Goal: Use online tool/utility: Utilize a website feature to perform a specific function

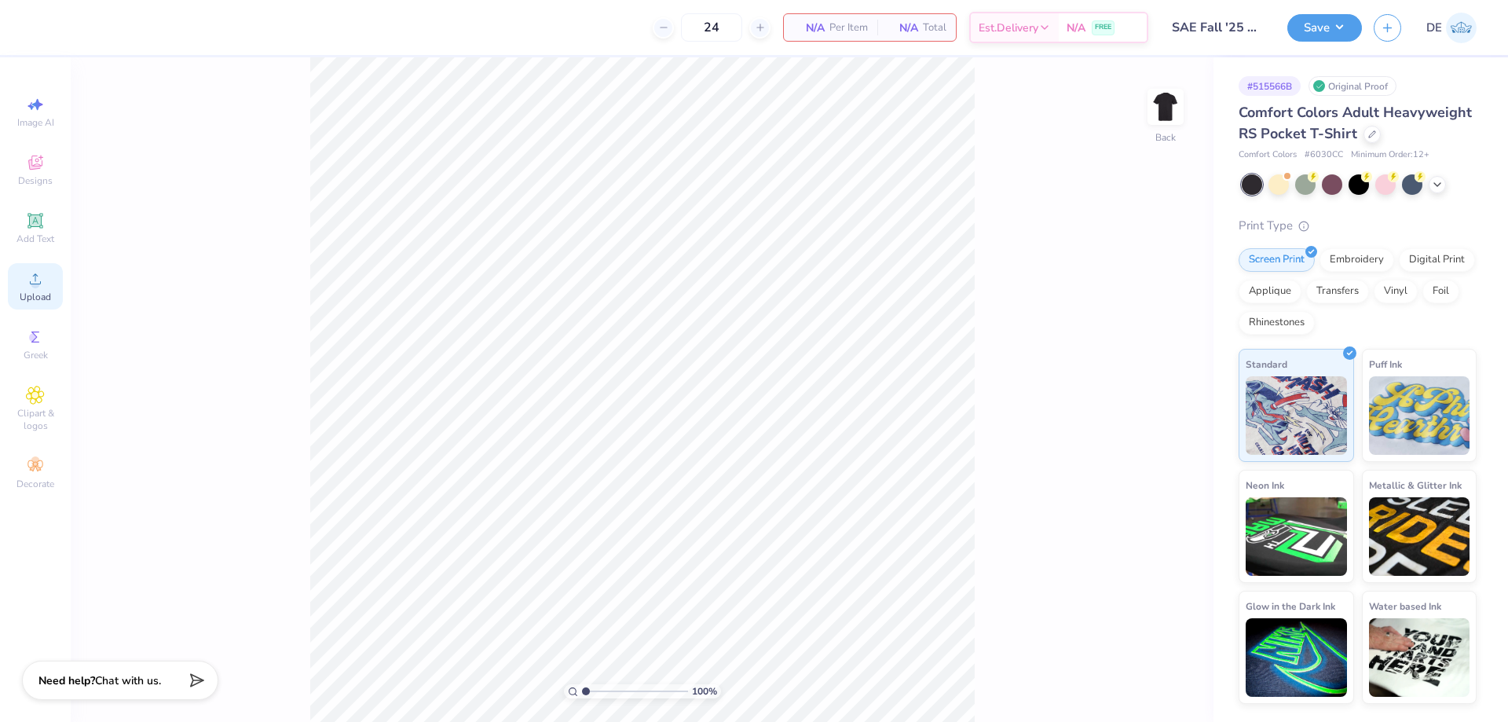
click at [29, 300] on span "Upload" at bounding box center [35, 297] width 31 height 13
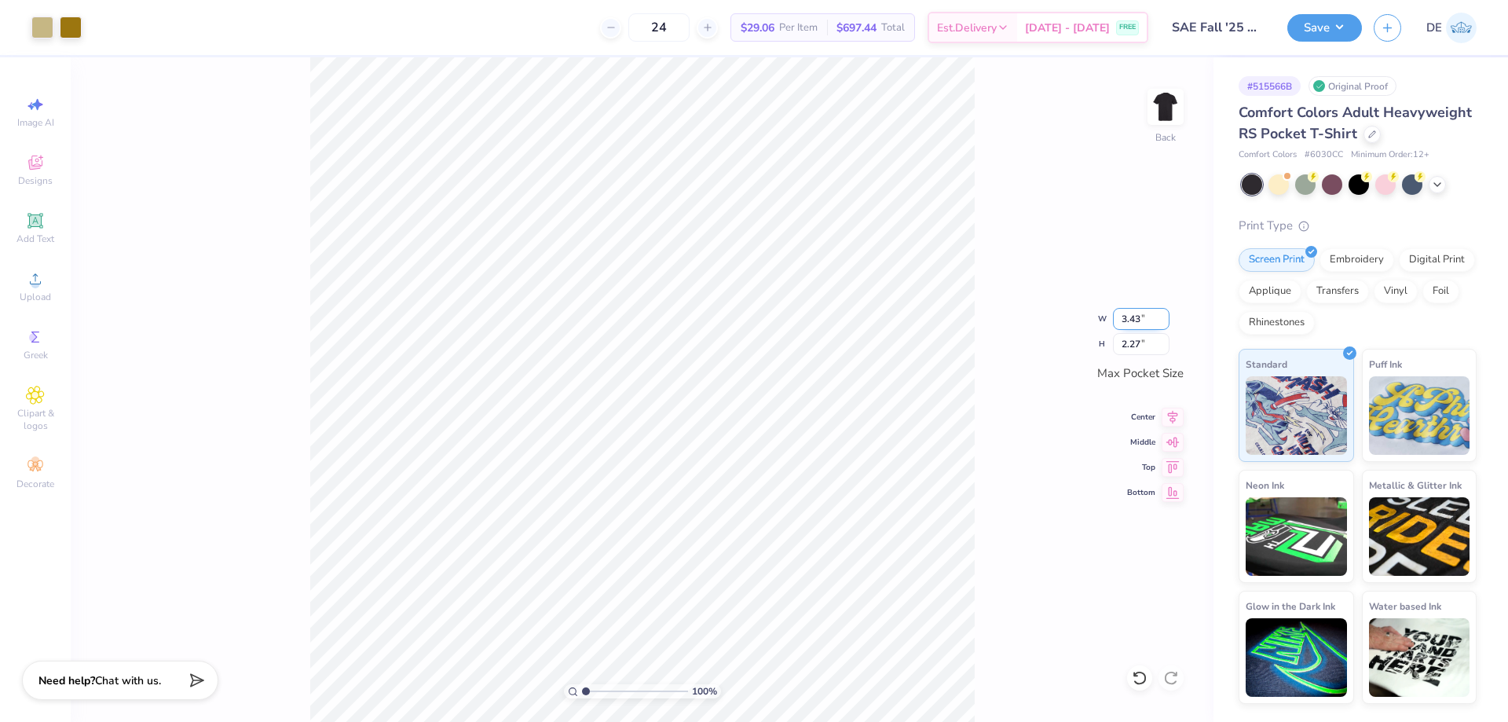
click at [1125, 316] on input "3.43" at bounding box center [1141, 319] width 57 height 22
type input "3.50"
type input "2.32"
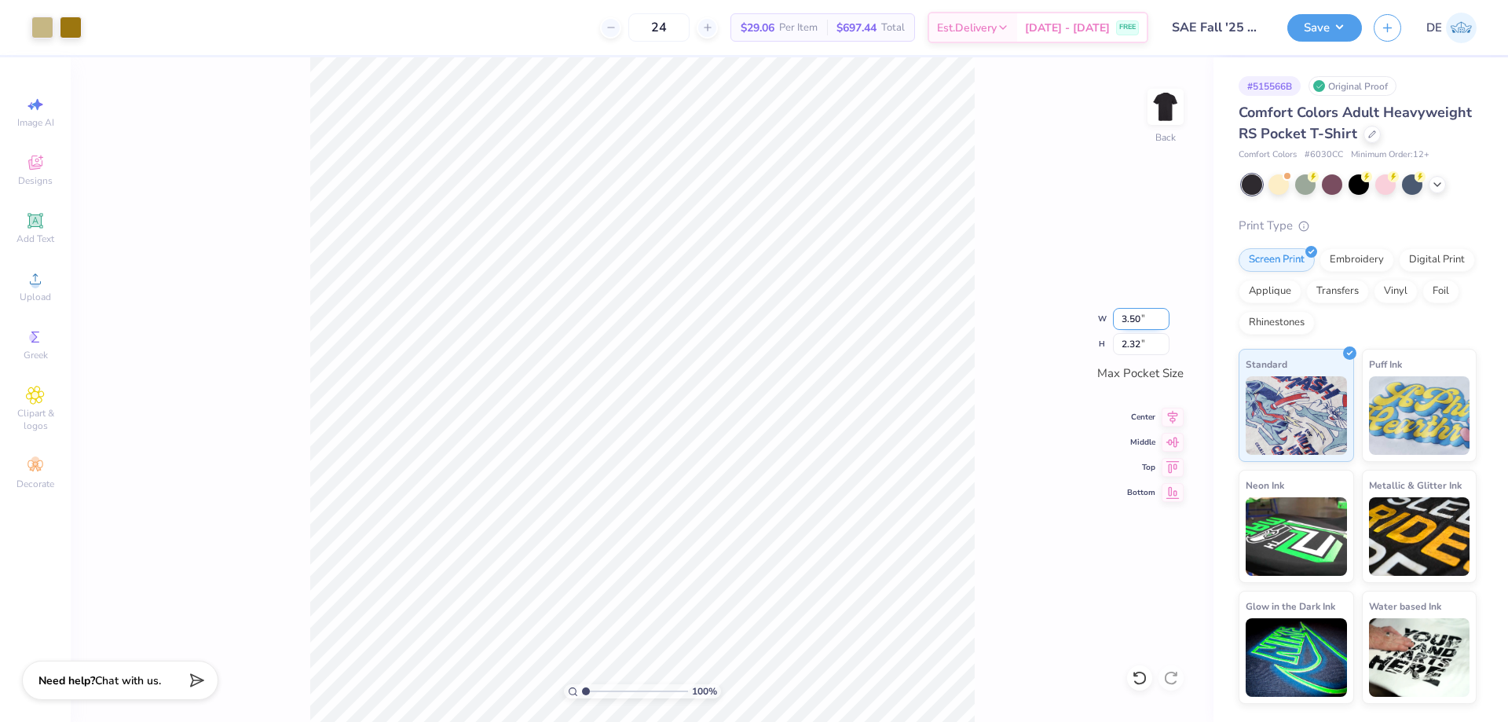
click at [1116, 317] on input "3.50" at bounding box center [1141, 319] width 57 height 22
click at [1161, 90] on img at bounding box center [1165, 106] width 63 height 63
click at [46, 285] on div "Upload" at bounding box center [35, 286] width 55 height 46
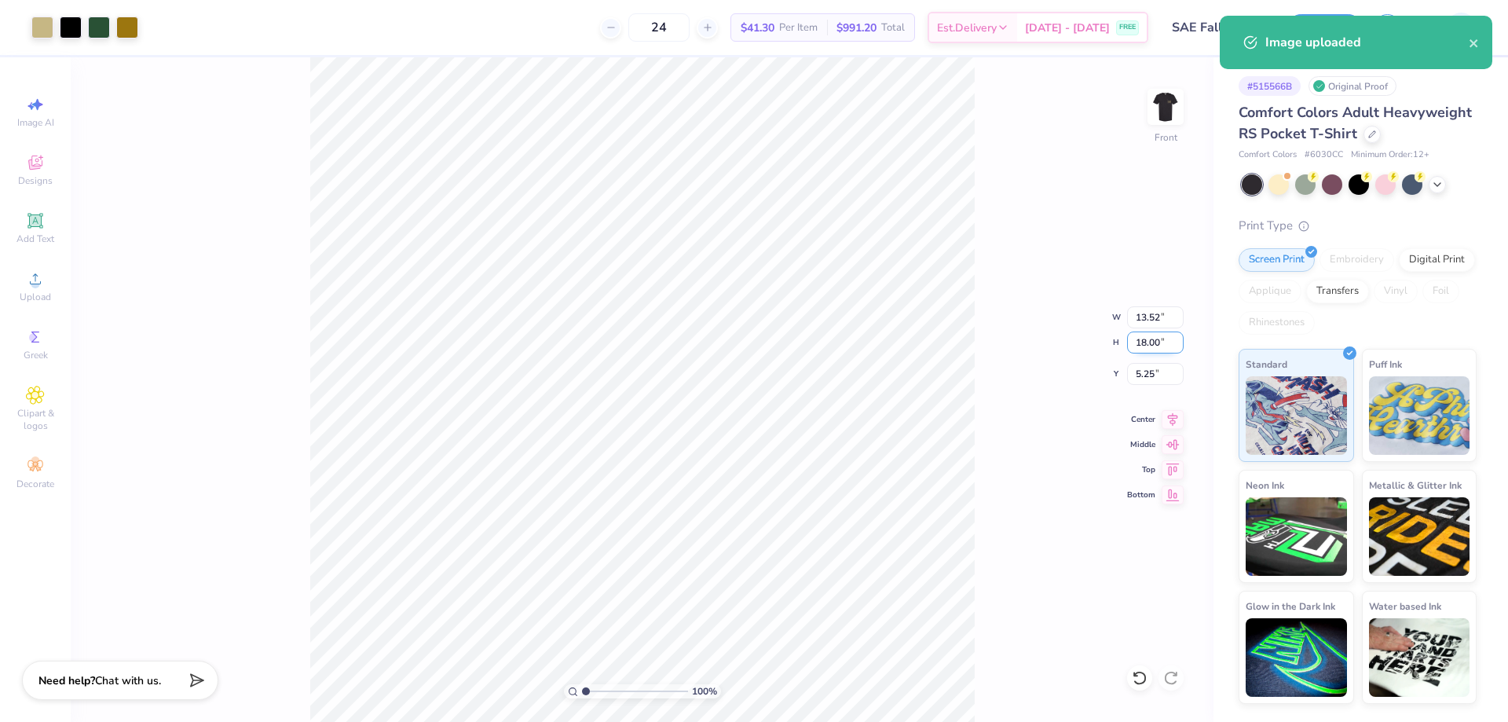
click at [1141, 340] on input "18.00" at bounding box center [1155, 343] width 57 height 22
click at [1147, 312] on input "13.52" at bounding box center [1155, 317] width 57 height 22
click at [1135, 341] on input "18.00" at bounding box center [1155, 343] width 57 height 22
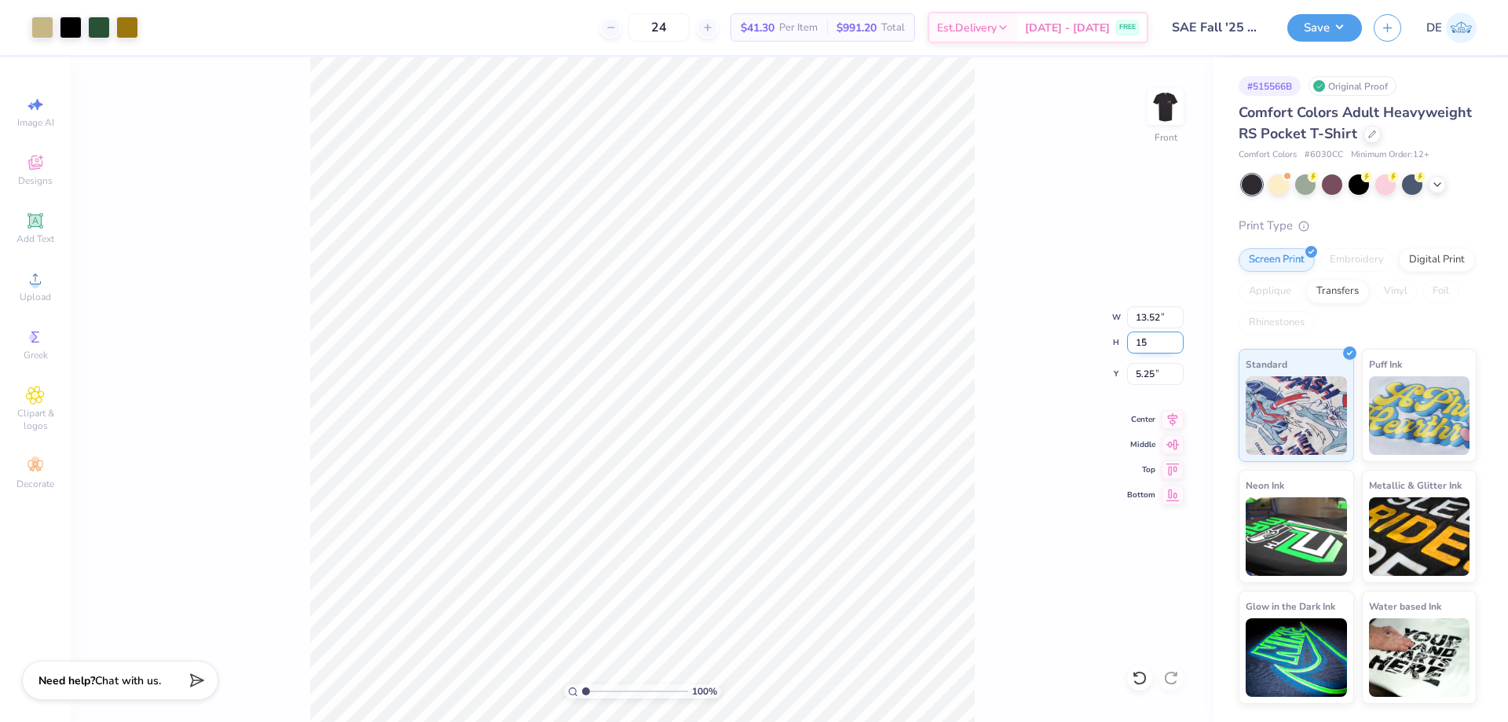
type input "15"
type input "11.27"
type input "15.00"
click at [1140, 380] on input "6.75" at bounding box center [1155, 374] width 57 height 22
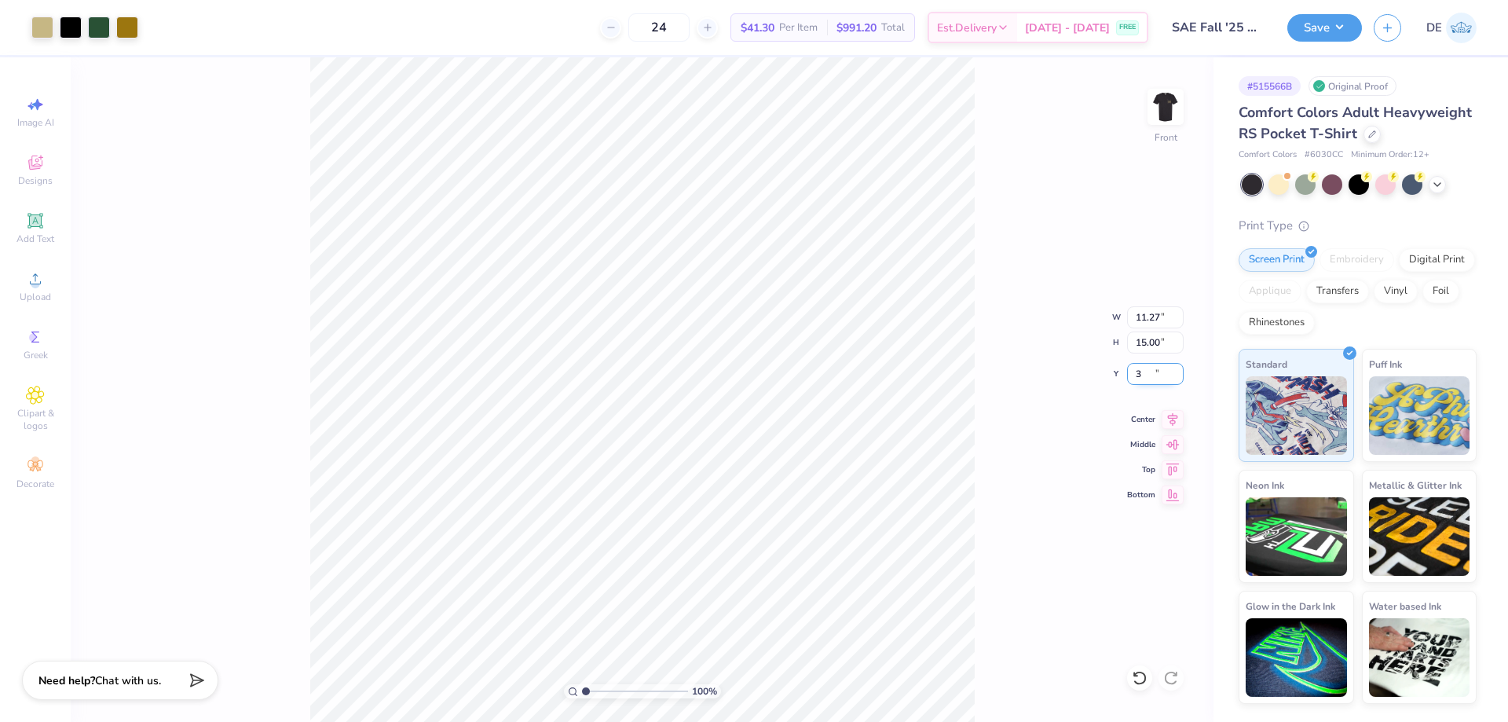
type input "3.00"
click at [1306, 31] on button "Save" at bounding box center [1325, 25] width 75 height 27
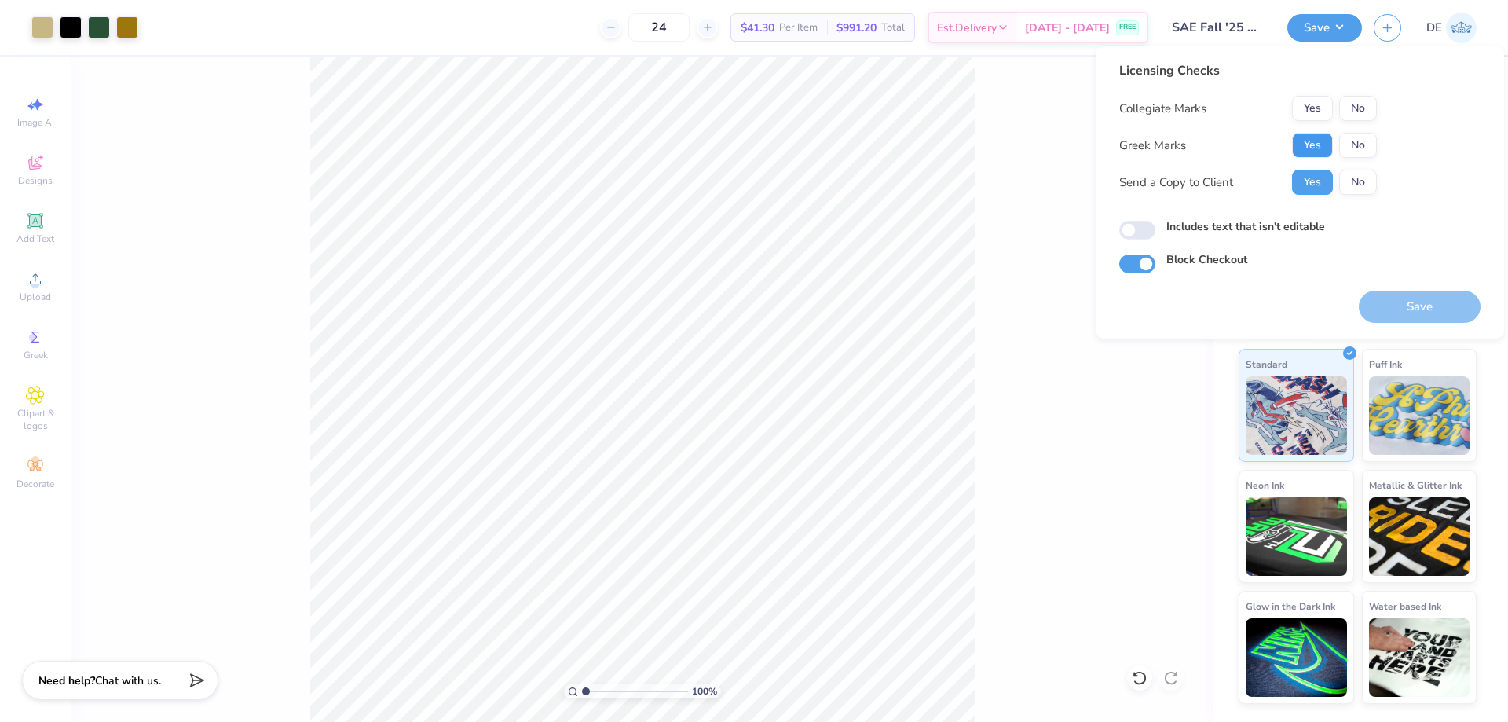
click at [1294, 145] on button "Yes" at bounding box center [1312, 145] width 41 height 25
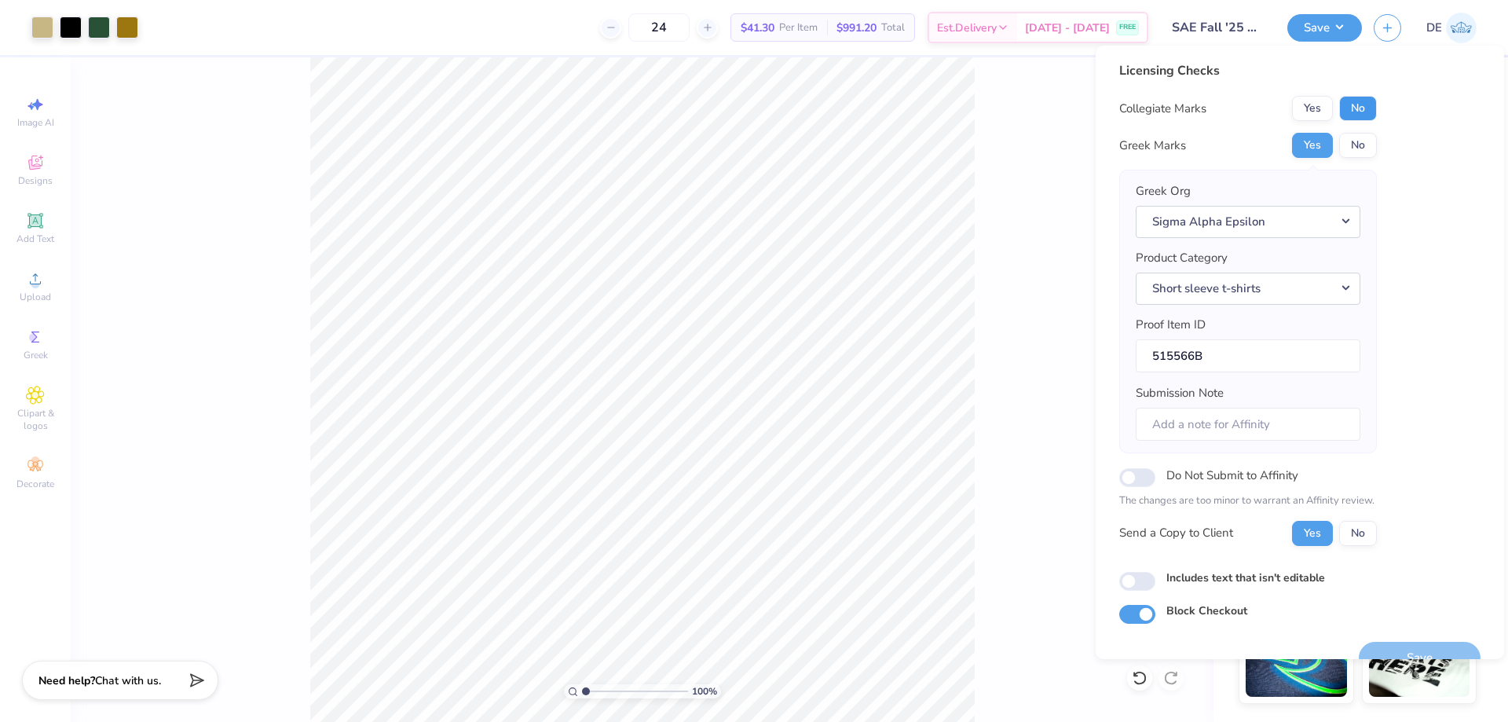
click at [1348, 119] on button "No" at bounding box center [1358, 108] width 38 height 25
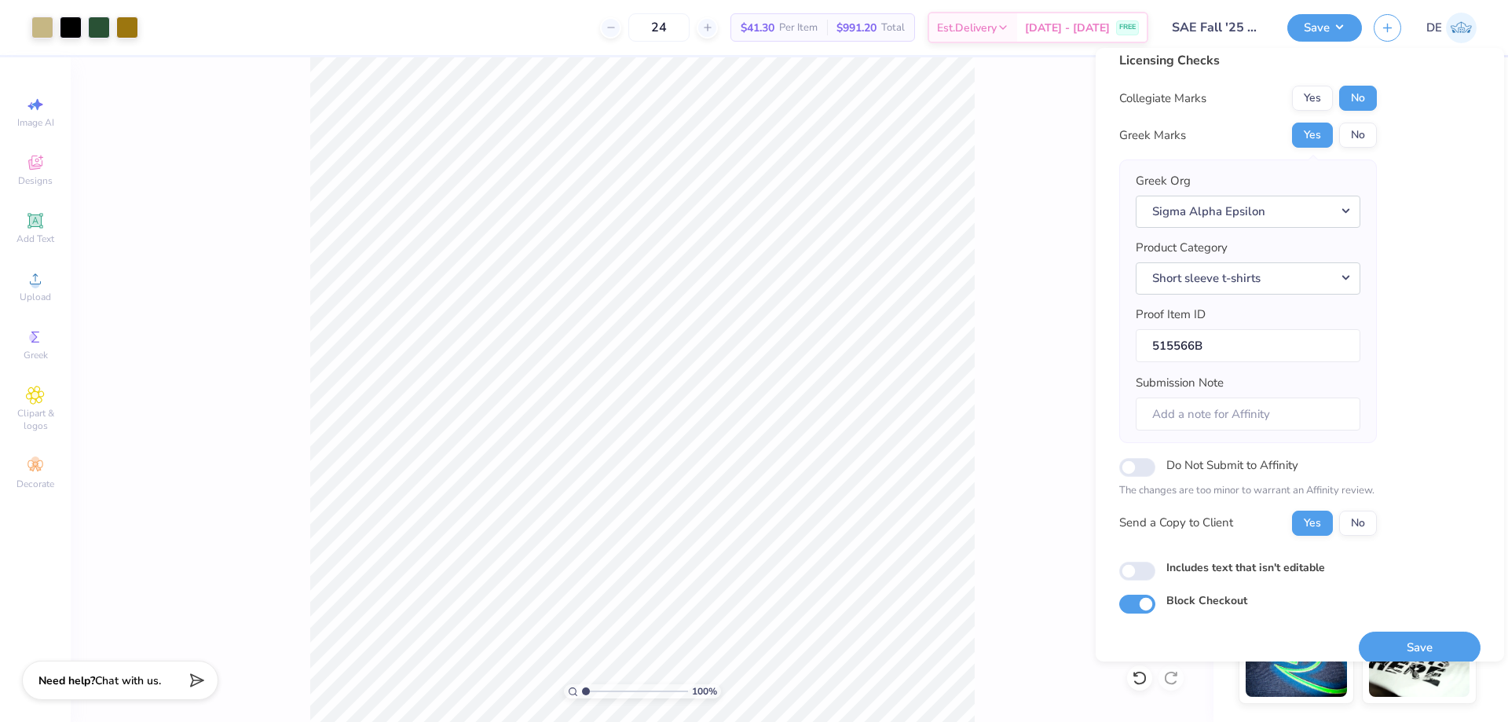
scroll to position [30, 0]
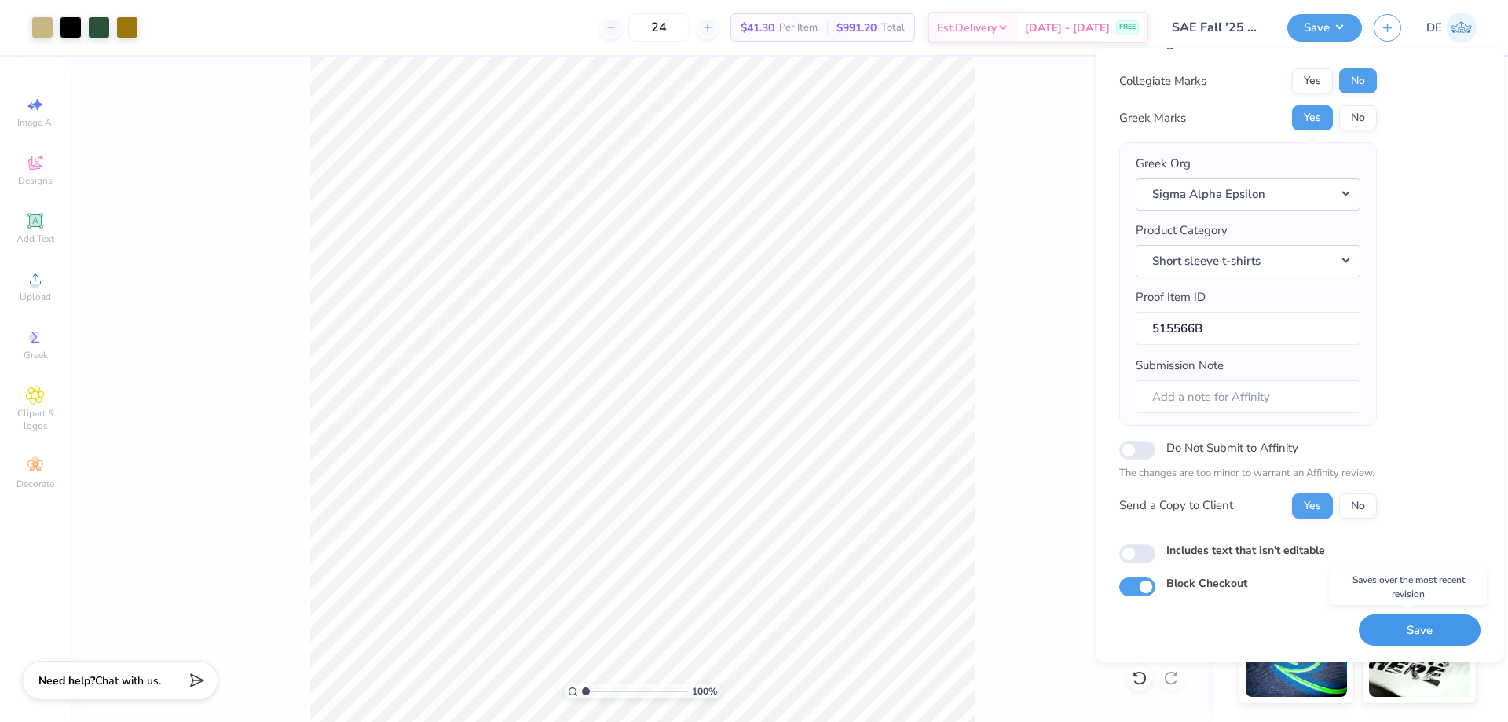
click at [1418, 626] on button "Save" at bounding box center [1420, 630] width 122 height 32
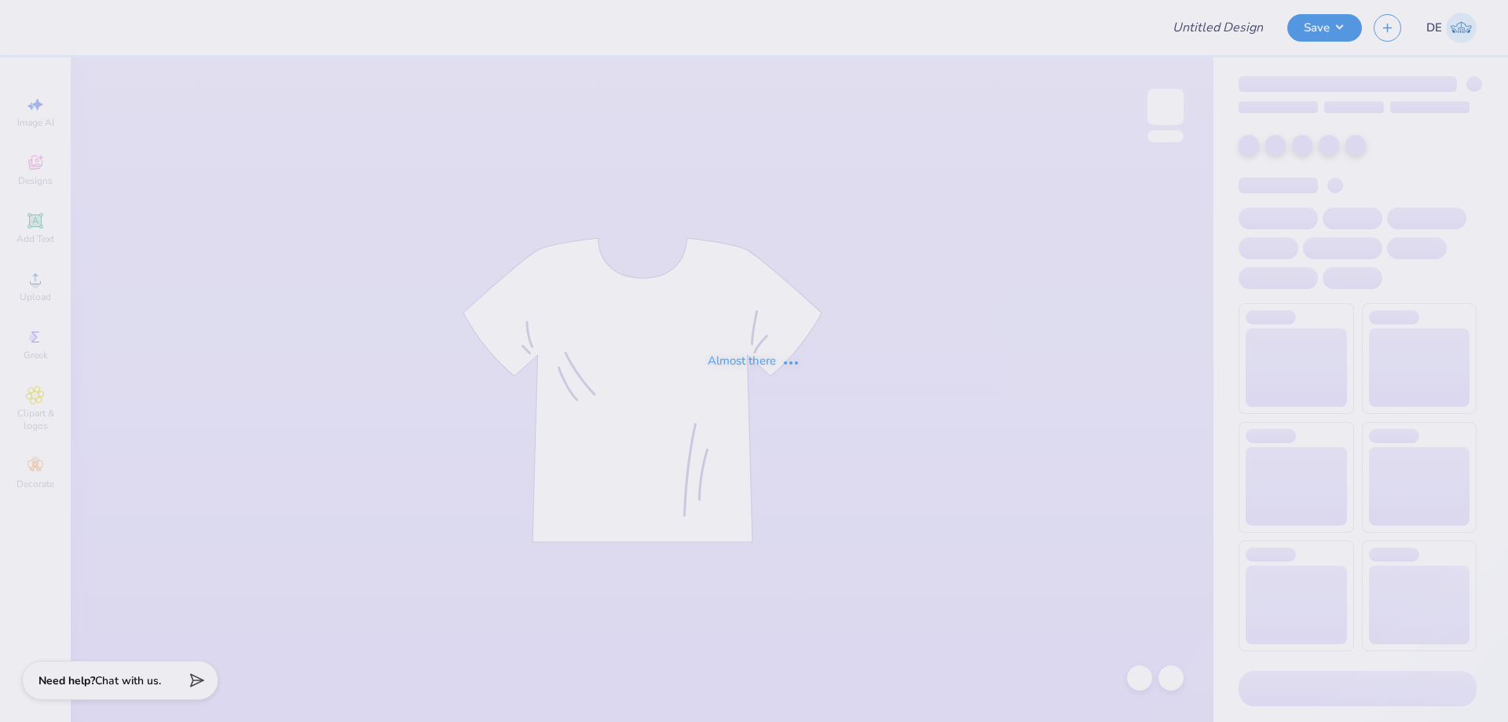
type input "AXO Clemson Gameday Merch"
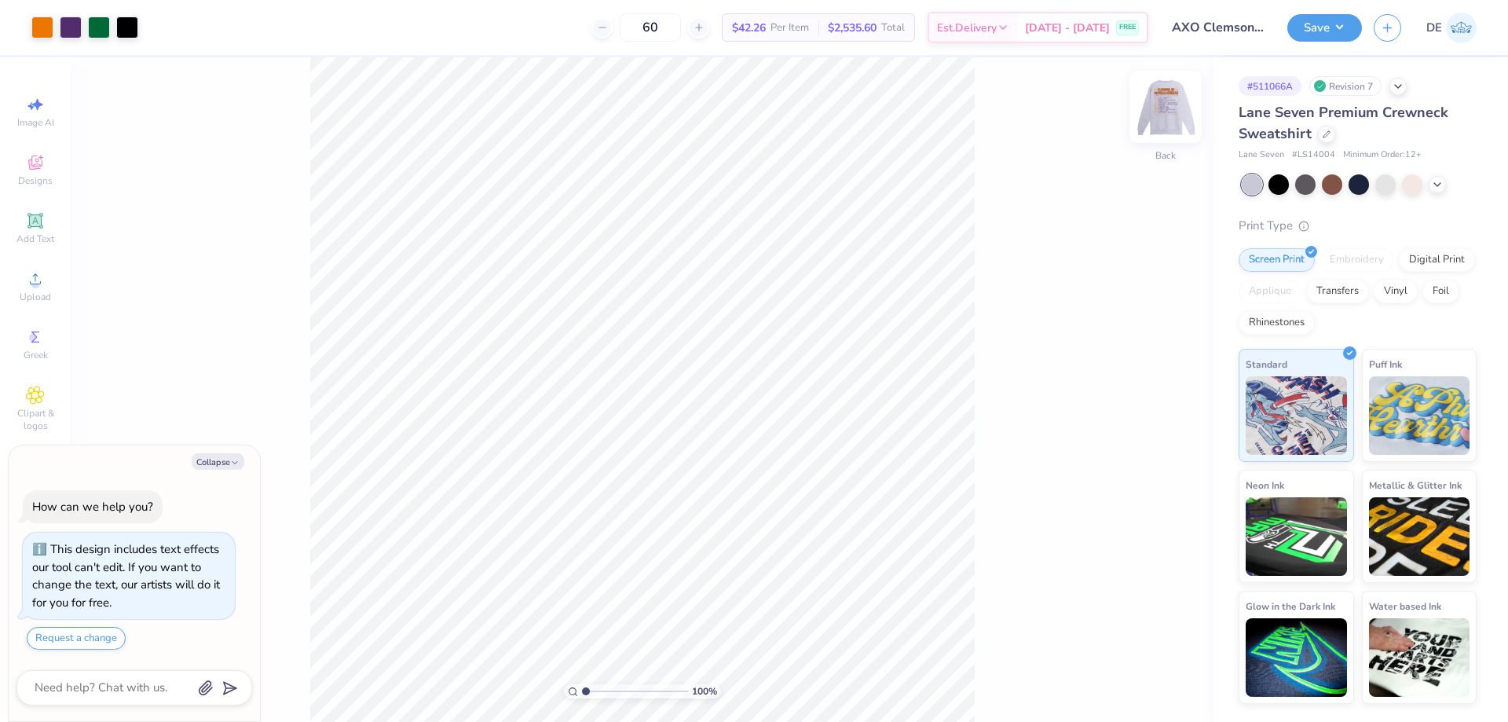
click at [1155, 112] on img at bounding box center [1165, 106] width 63 height 63
type textarea "x"
